Goal: Transaction & Acquisition: Purchase product/service

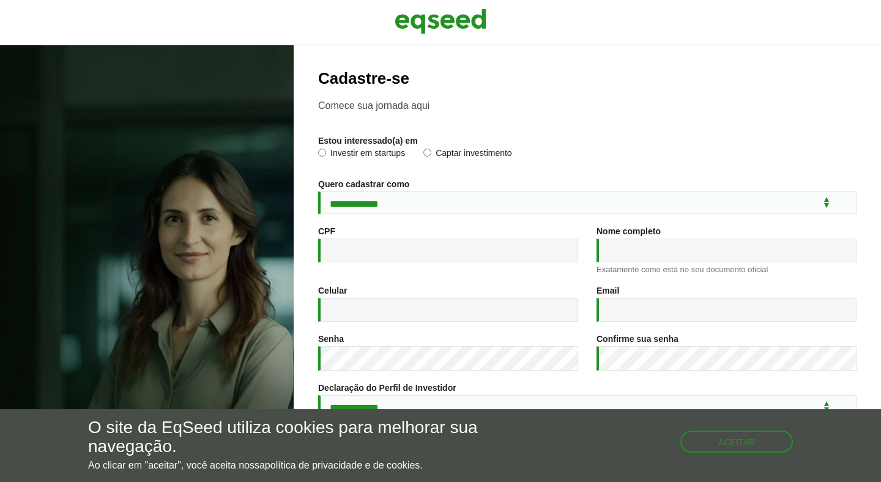
click at [349, 155] on label "Investir em startups" at bounding box center [361, 155] width 87 height 12
click at [385, 211] on select "**********" at bounding box center [587, 203] width 539 height 23
select select "***"
click at [387, 244] on input "CPF *" at bounding box center [448, 251] width 260 height 24
type input "**********"
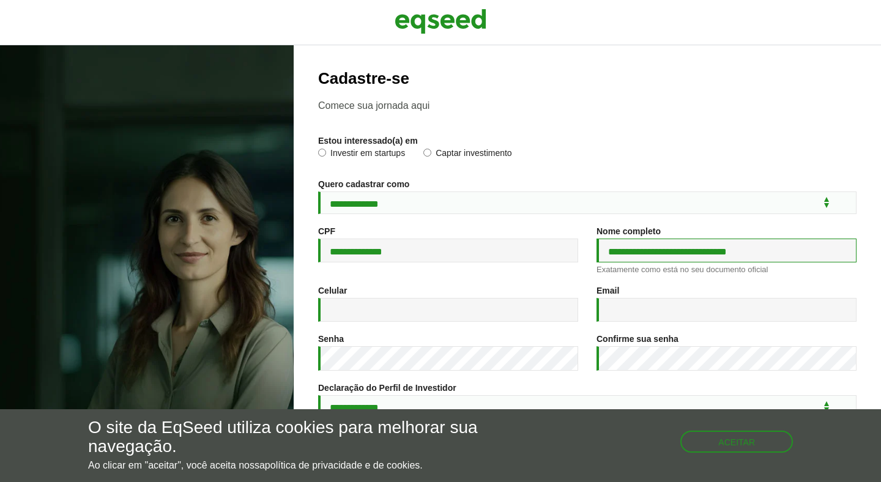
type input "**********"
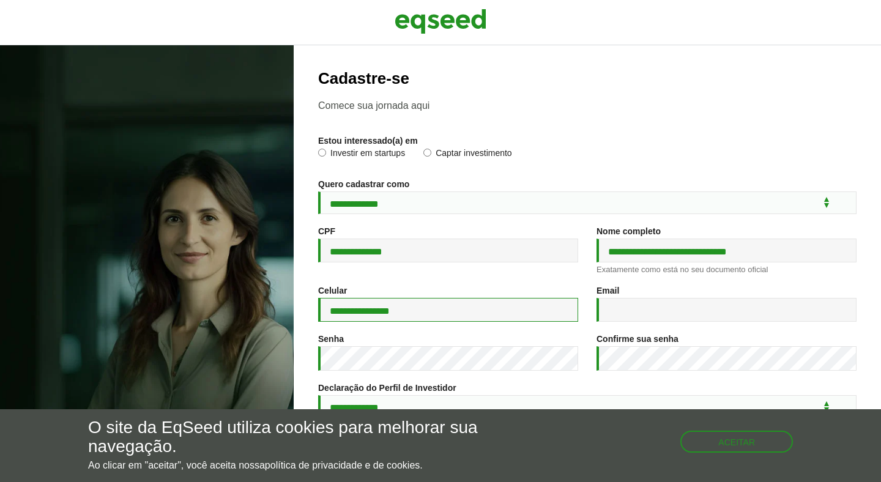
type input "**********"
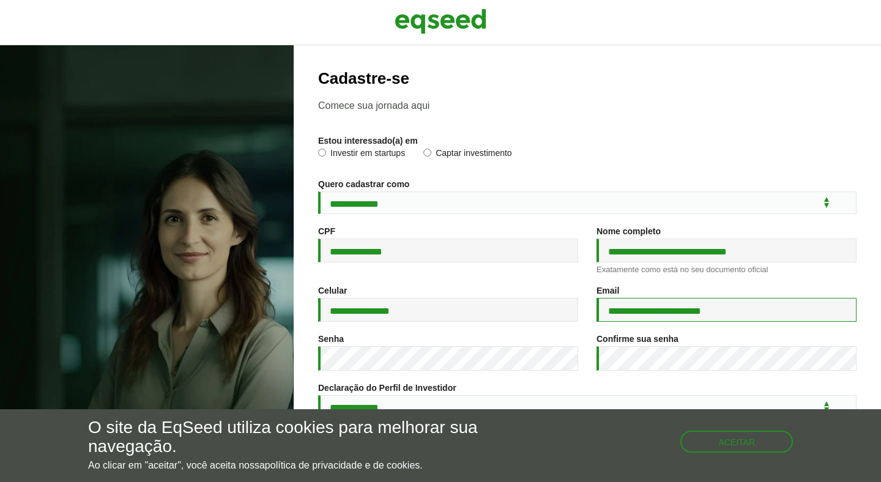
type input "**********"
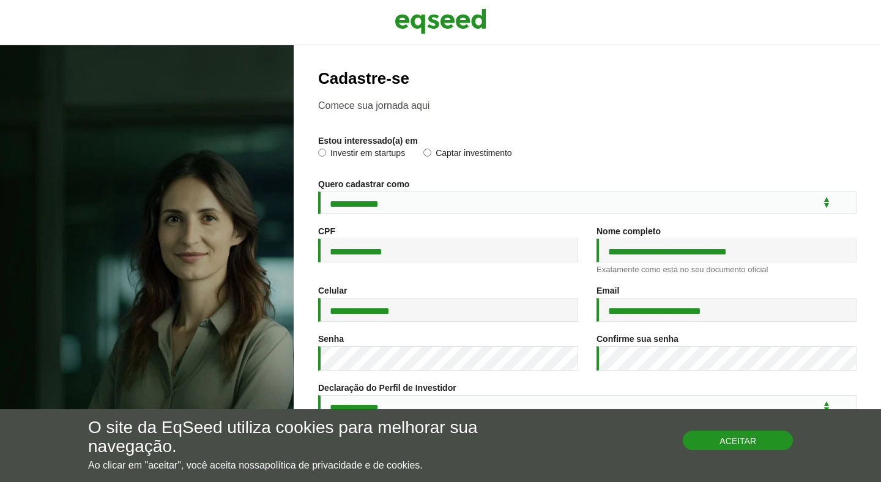
click at [712, 449] on button "Aceitar" at bounding box center [738, 441] width 110 height 20
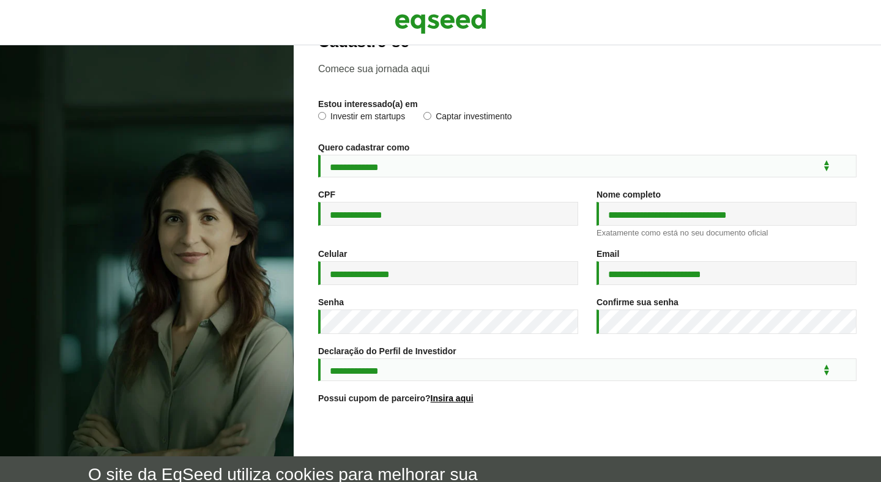
scroll to position [42, 0]
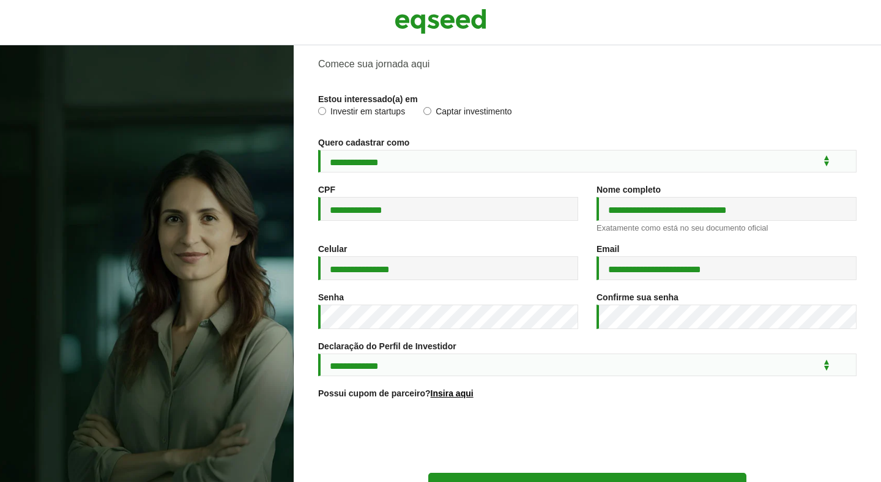
click at [271, 315] on div at bounding box center [147, 263] width 294 height 437
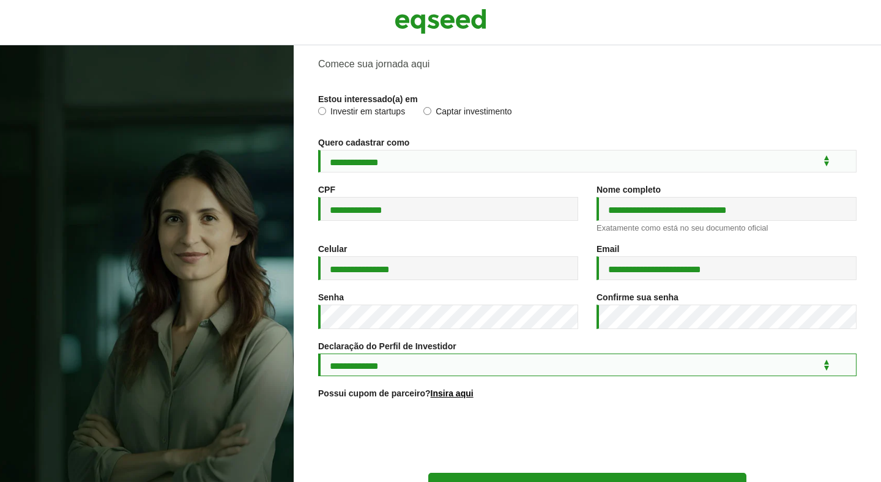
click at [433, 375] on select "**********" at bounding box center [587, 365] width 539 height 23
select select "***"
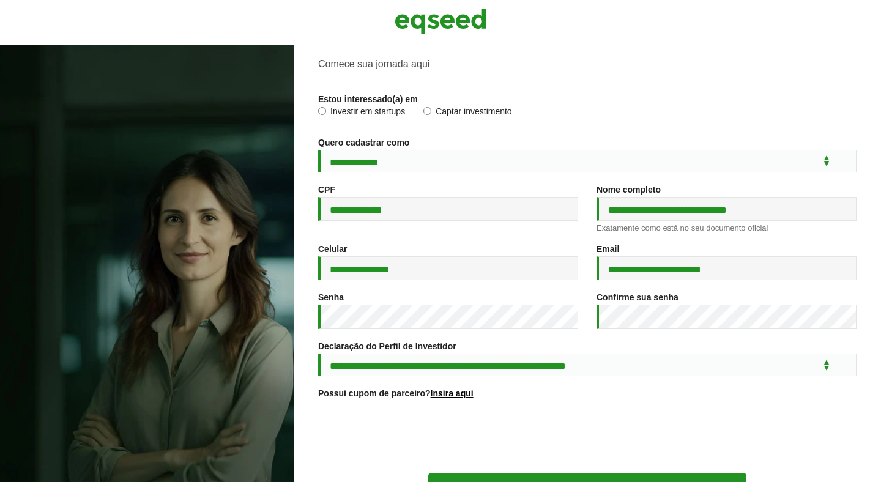
click at [407, 445] on div at bounding box center [587, 437] width 539 height 48
click at [397, 436] on div at bounding box center [587, 437] width 539 height 48
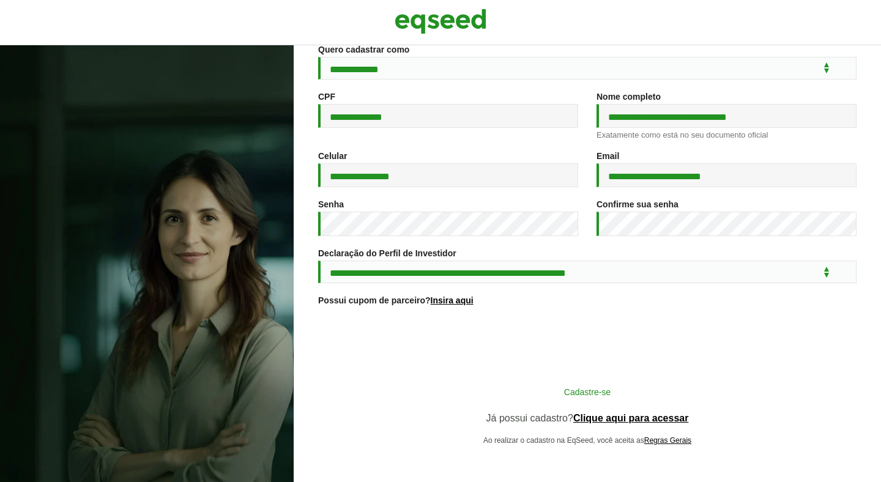
scroll to position [143, 0]
click at [466, 391] on button "Cadastre-se" at bounding box center [587, 391] width 318 height 23
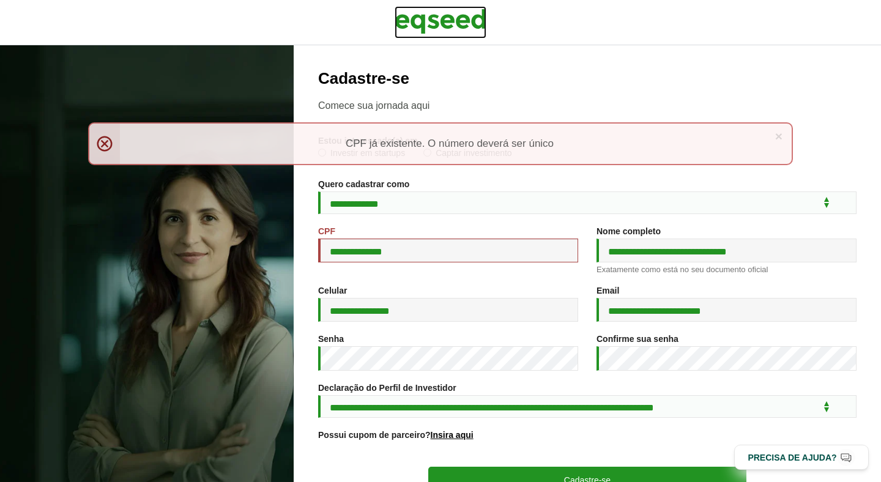
click at [420, 9] on img at bounding box center [441, 21] width 92 height 31
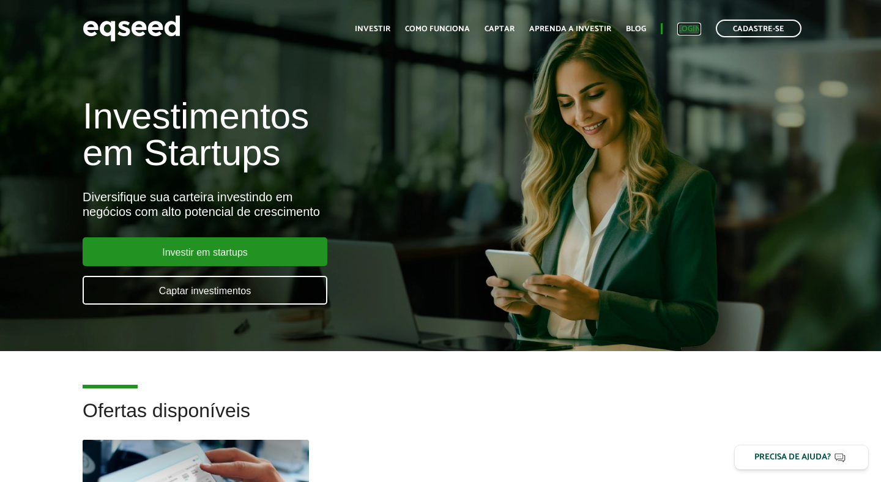
click at [680, 29] on link "Login" at bounding box center [689, 29] width 24 height 8
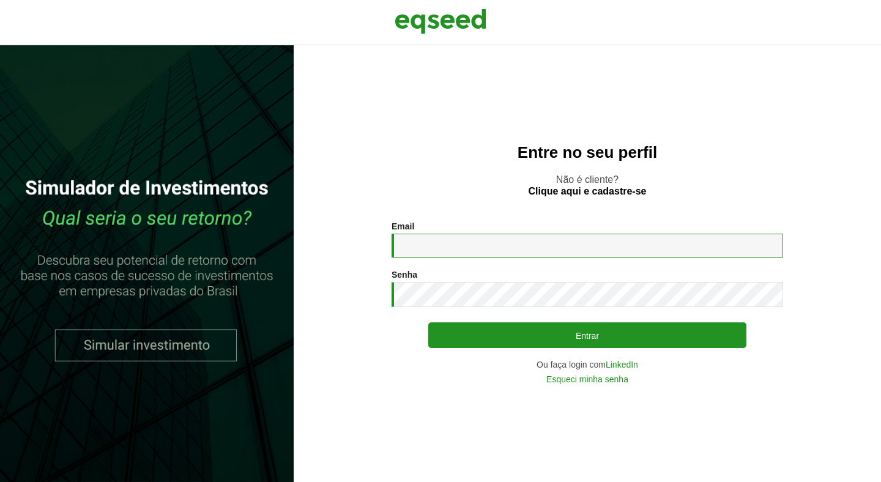
click at [505, 243] on input "Email *" at bounding box center [588, 246] width 392 height 24
type input "**********"
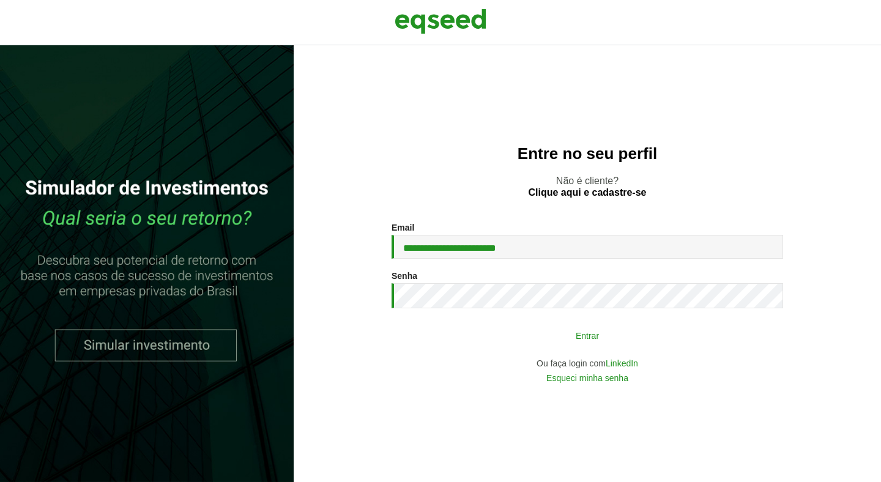
click at [523, 327] on button "Entrar" at bounding box center [587, 335] width 318 height 23
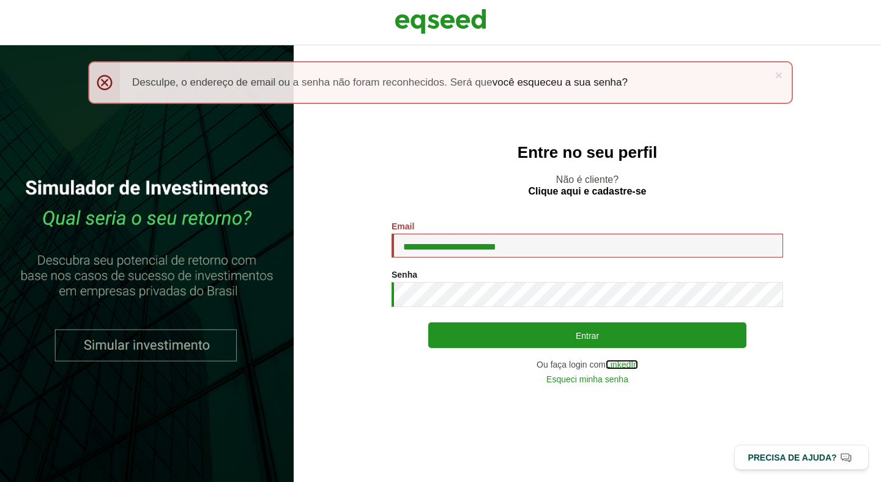
click at [621, 364] on link "LinkedIn" at bounding box center [622, 364] width 32 height 9
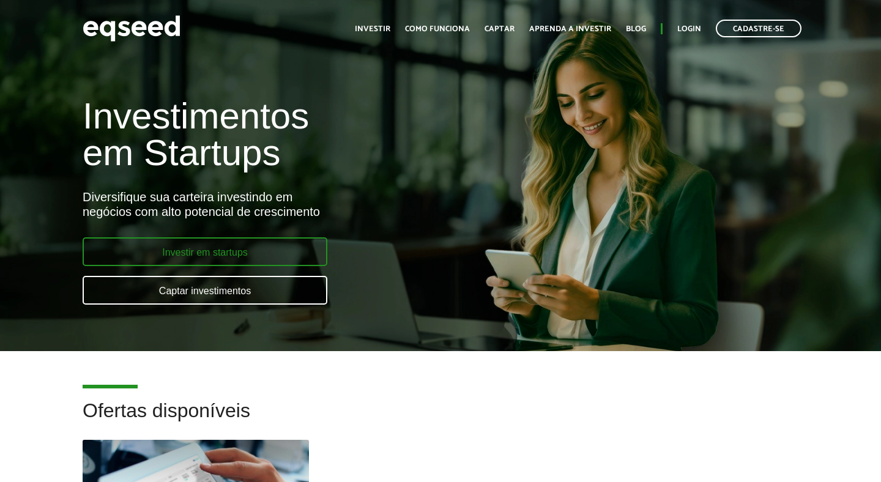
click at [319, 253] on link "Investir em startups" at bounding box center [205, 251] width 245 height 29
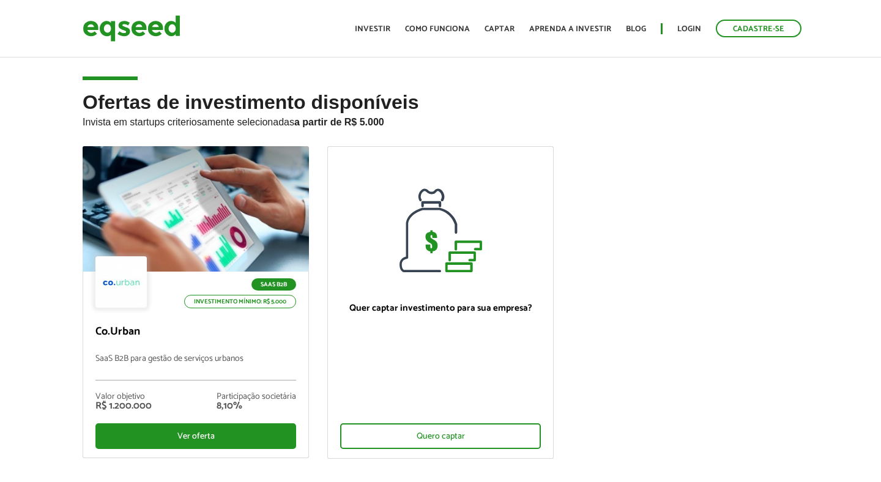
click at [723, 302] on ul "SaaS B2B Investimento mínimo: R$ 5.000 Co.Urban SaaS B2B para gestão de serviço…" at bounding box center [440, 313] width 734 height 334
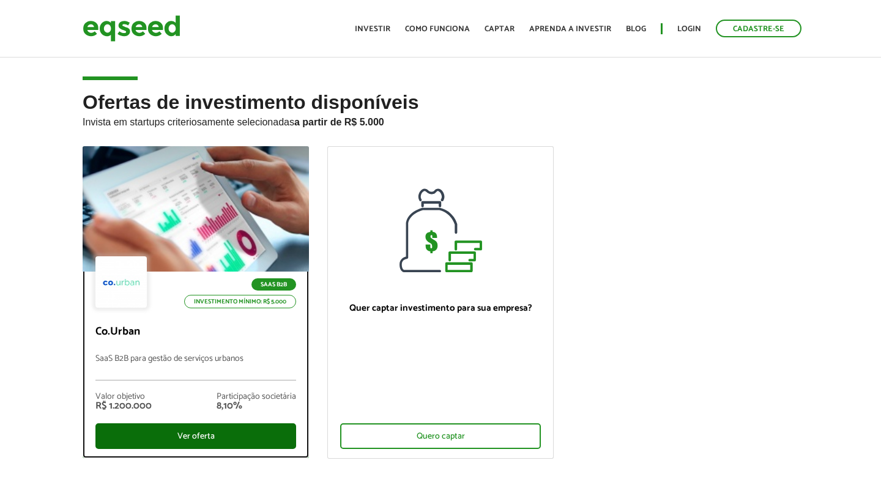
click at [165, 436] on div "Ver oferta" at bounding box center [195, 436] width 201 height 26
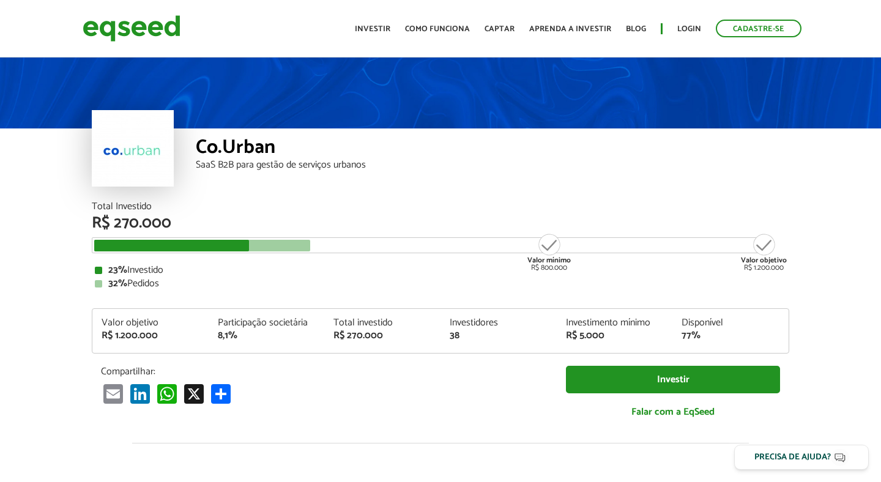
scroll to position [26, 0]
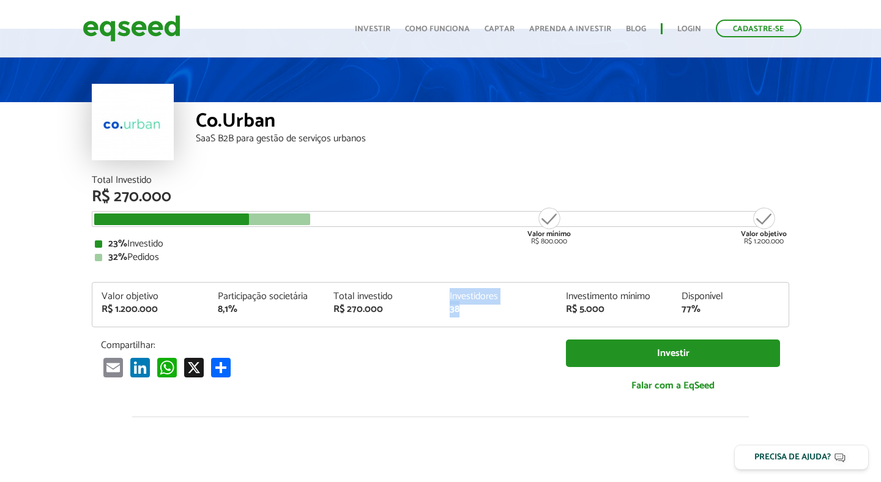
drag, startPoint x: 462, startPoint y: 311, endPoint x: 440, endPoint y: 297, distance: 26.5
click at [441, 297] on div "Investidores 38" at bounding box center [499, 303] width 116 height 23
click at [425, 299] on div "Total investido" at bounding box center [383, 297] width 98 height 10
drag, startPoint x: 379, startPoint y: 309, endPoint x: 340, endPoint y: 316, distance: 39.8
click at [340, 315] on div "R$ 270.000" at bounding box center [383, 310] width 98 height 10
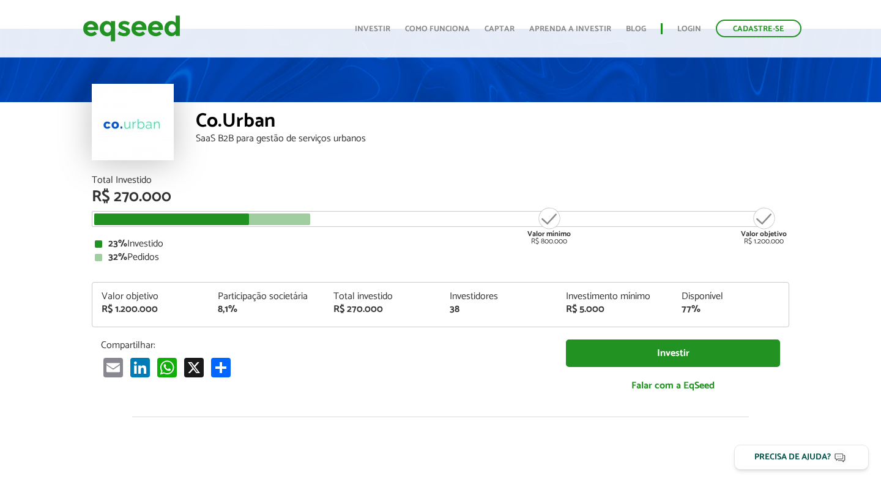
click at [248, 310] on div "8,1%" at bounding box center [267, 310] width 98 height 10
drag, startPoint x: 211, startPoint y: 295, endPoint x: 245, endPoint y: 313, distance: 39.1
click at [247, 313] on div "Participação societária 8,1%" at bounding box center [267, 303] width 116 height 23
click at [261, 348] on p "Compartilhar:" at bounding box center [324, 346] width 447 height 12
drag, startPoint x: 245, startPoint y: 315, endPoint x: 210, endPoint y: 297, distance: 39.4
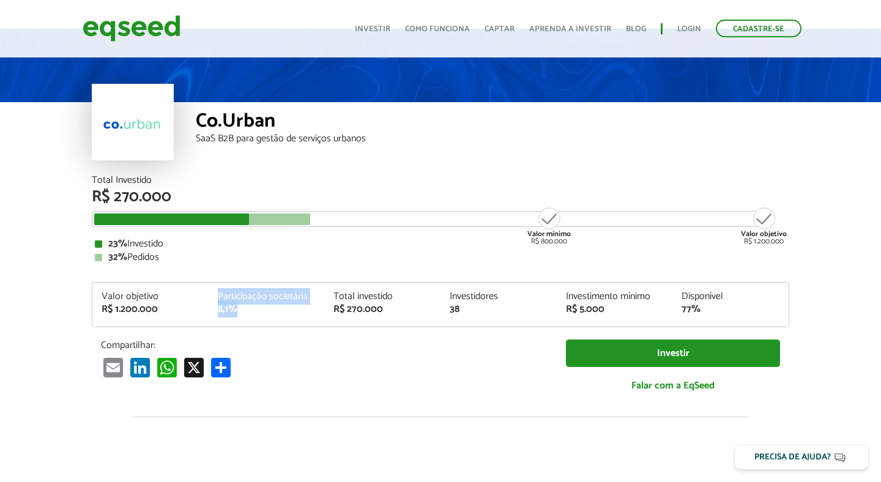
click at [210, 297] on div "Valor objetivo R$ 1.200.000 Participação societária 8,1% Total investido R$ 270…" at bounding box center [440, 309] width 696 height 35
click at [293, 345] on p "Compartilhar:" at bounding box center [324, 346] width 447 height 12
click at [223, 312] on div "8,1%" at bounding box center [267, 310] width 98 height 10
drag, startPoint x: 157, startPoint y: 313, endPoint x: 109, endPoint y: 319, distance: 48.1
click at [109, 319] on div "Valor objetivo R$ 1.200.000 Participação societária 8,1% Total investido R$ 270…" at bounding box center [440, 309] width 696 height 35
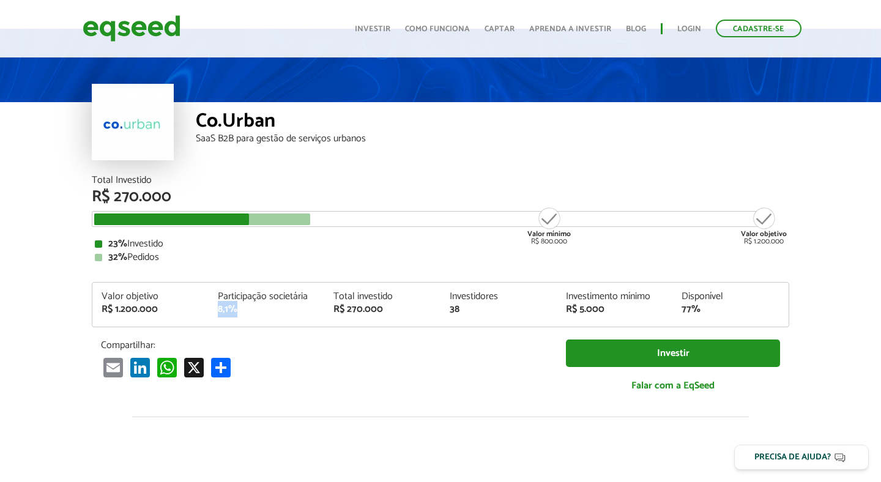
drag, startPoint x: 248, startPoint y: 308, endPoint x: 220, endPoint y: 311, distance: 28.9
click at [220, 311] on div "8,1%" at bounding box center [267, 310] width 98 height 10
click at [330, 354] on div "Compartilhar: Email LinkedIn WhatsApp X Compartilhar" at bounding box center [324, 359] width 465 height 38
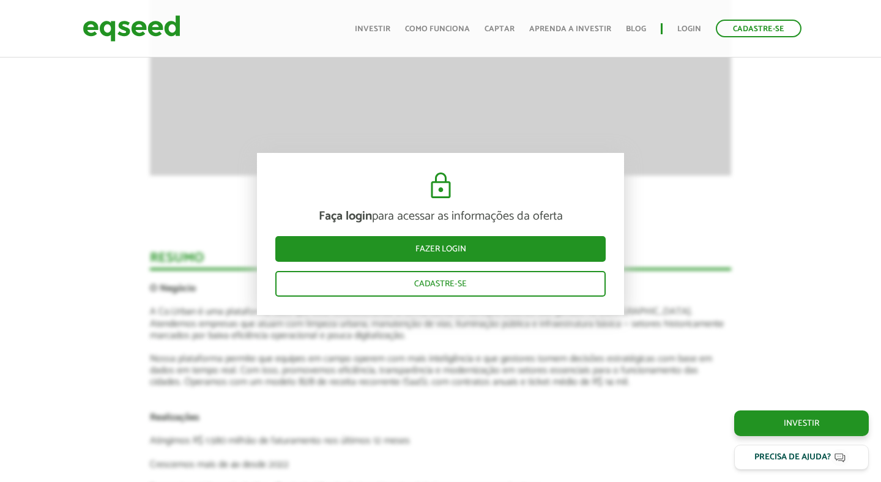
scroll to position [1508, 0]
